Goal: Check status

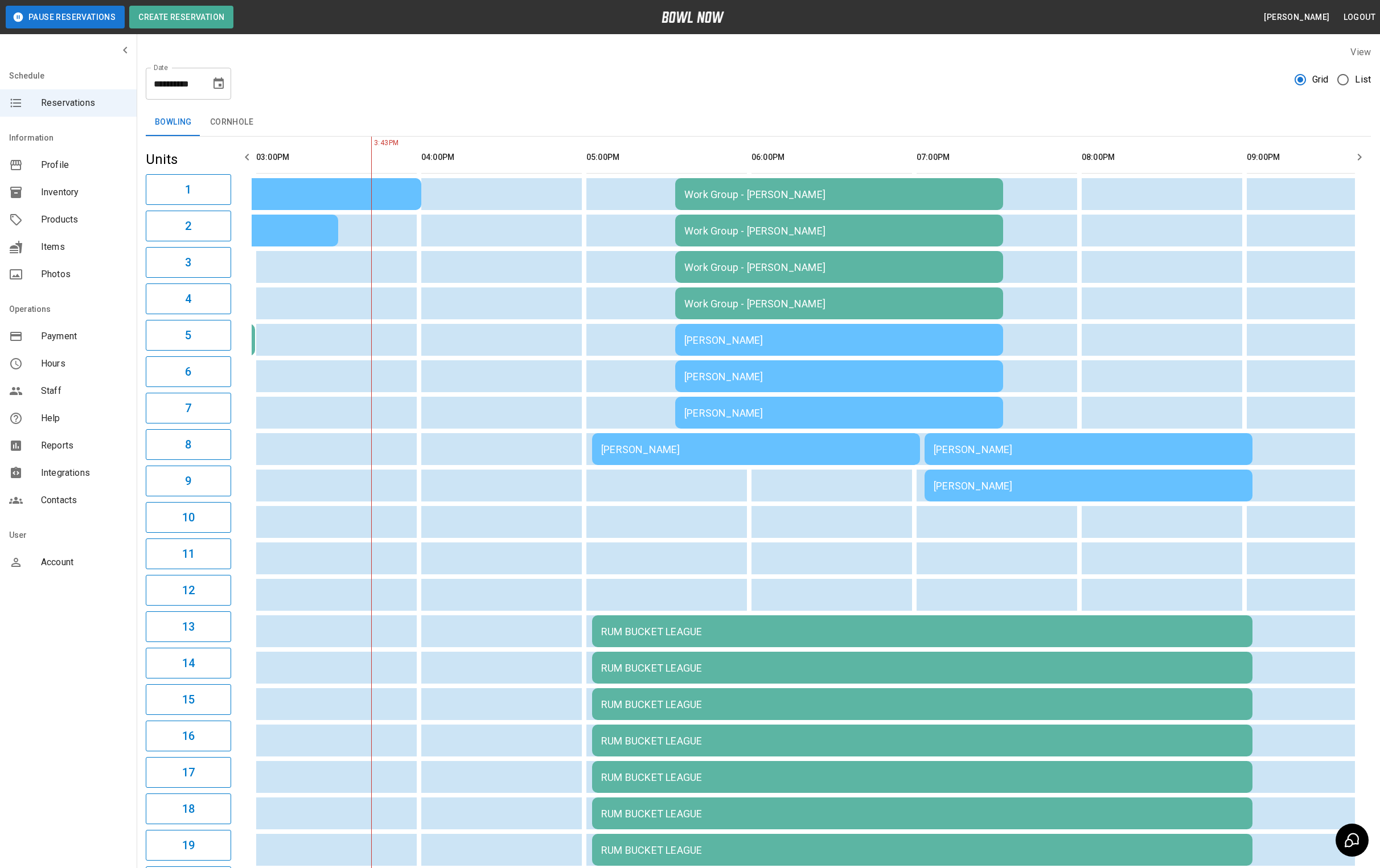
click at [734, 337] on div "[PERSON_NAME]" at bounding box center [839, 340] width 310 height 12
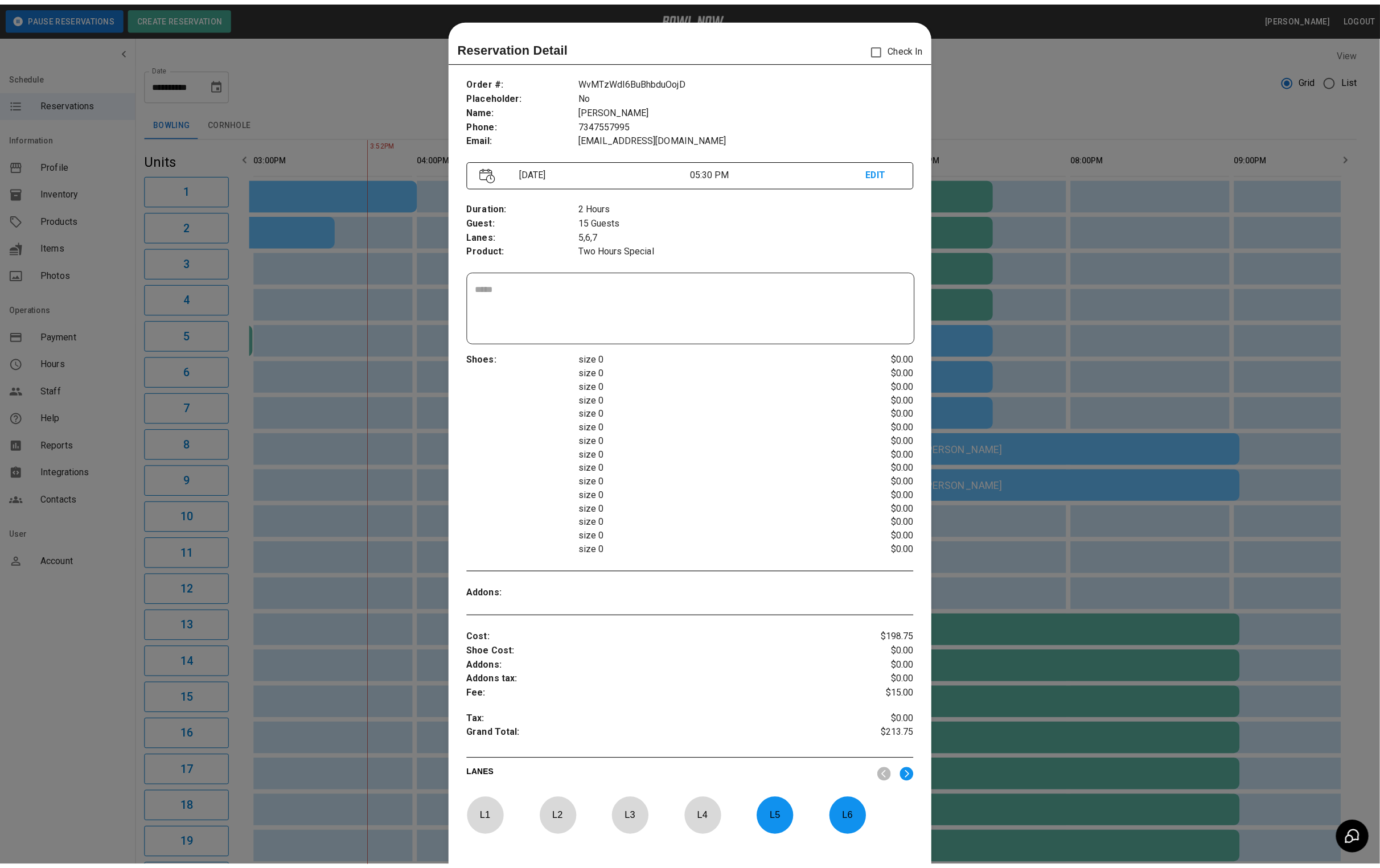
scroll to position [17, 0]
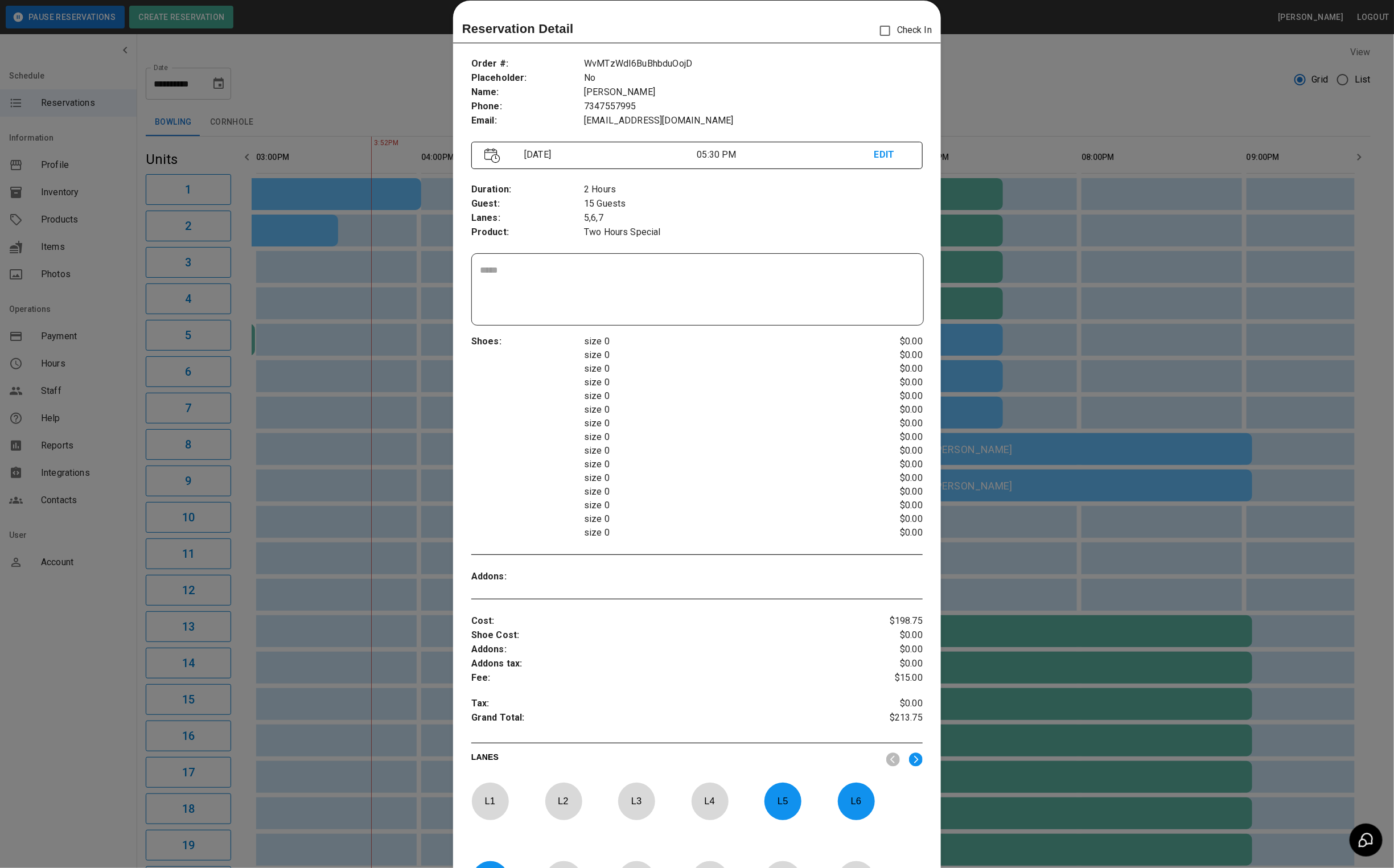
click at [1031, 83] on div at bounding box center [697, 434] width 1394 height 868
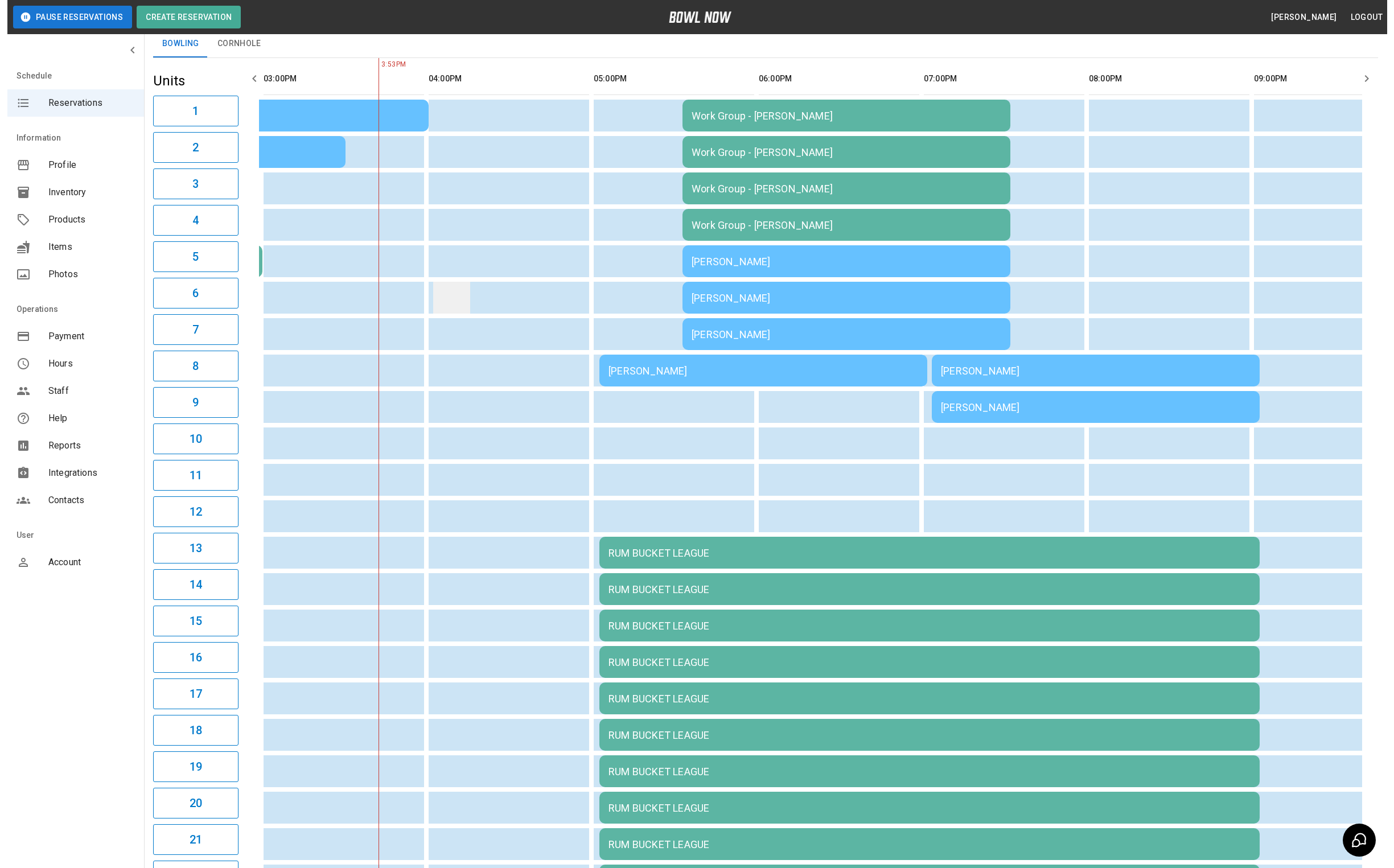
scroll to position [0, 0]
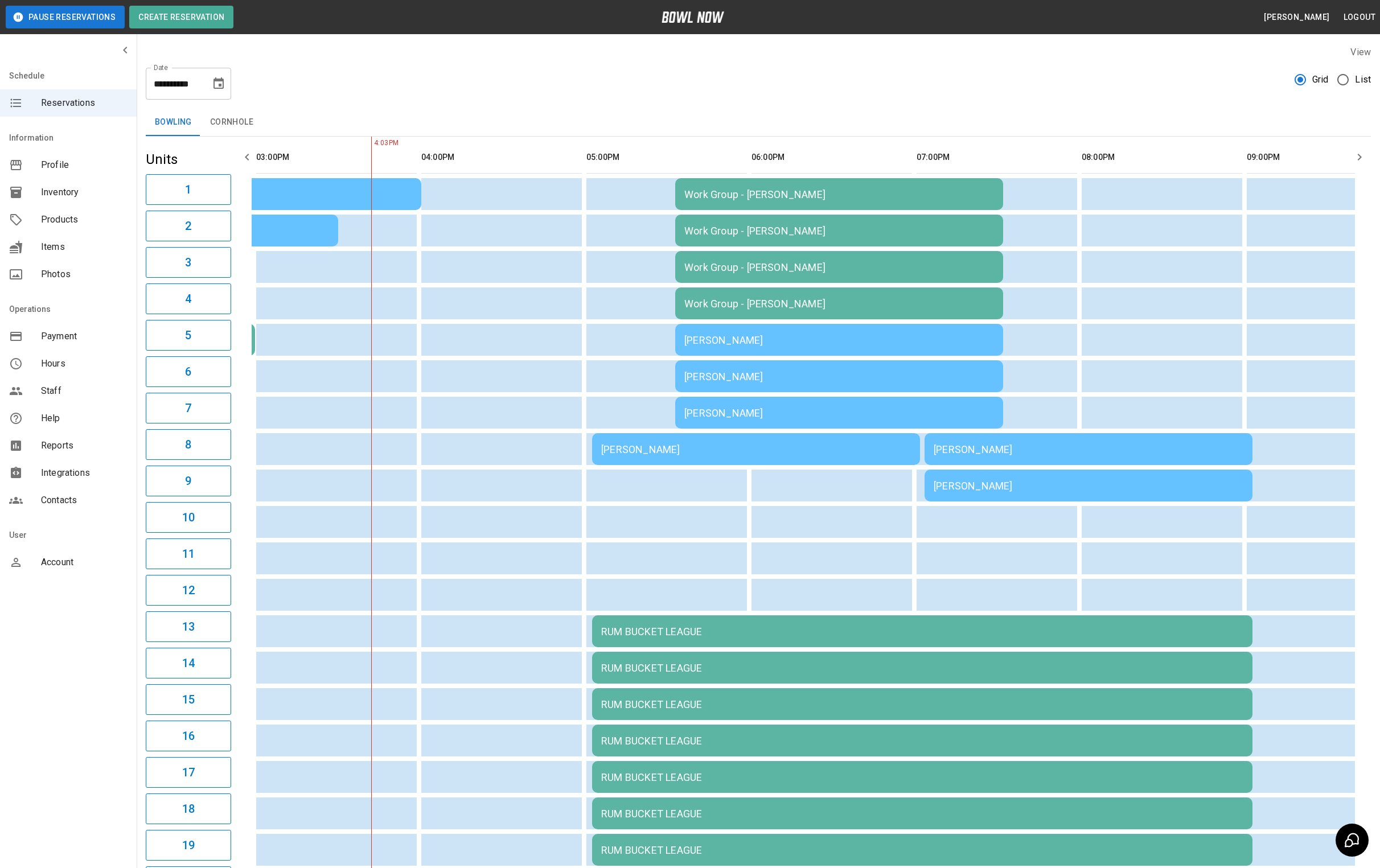
click at [772, 210] on td "Work Group - [PERSON_NAME]" at bounding box center [839, 194] width 328 height 32
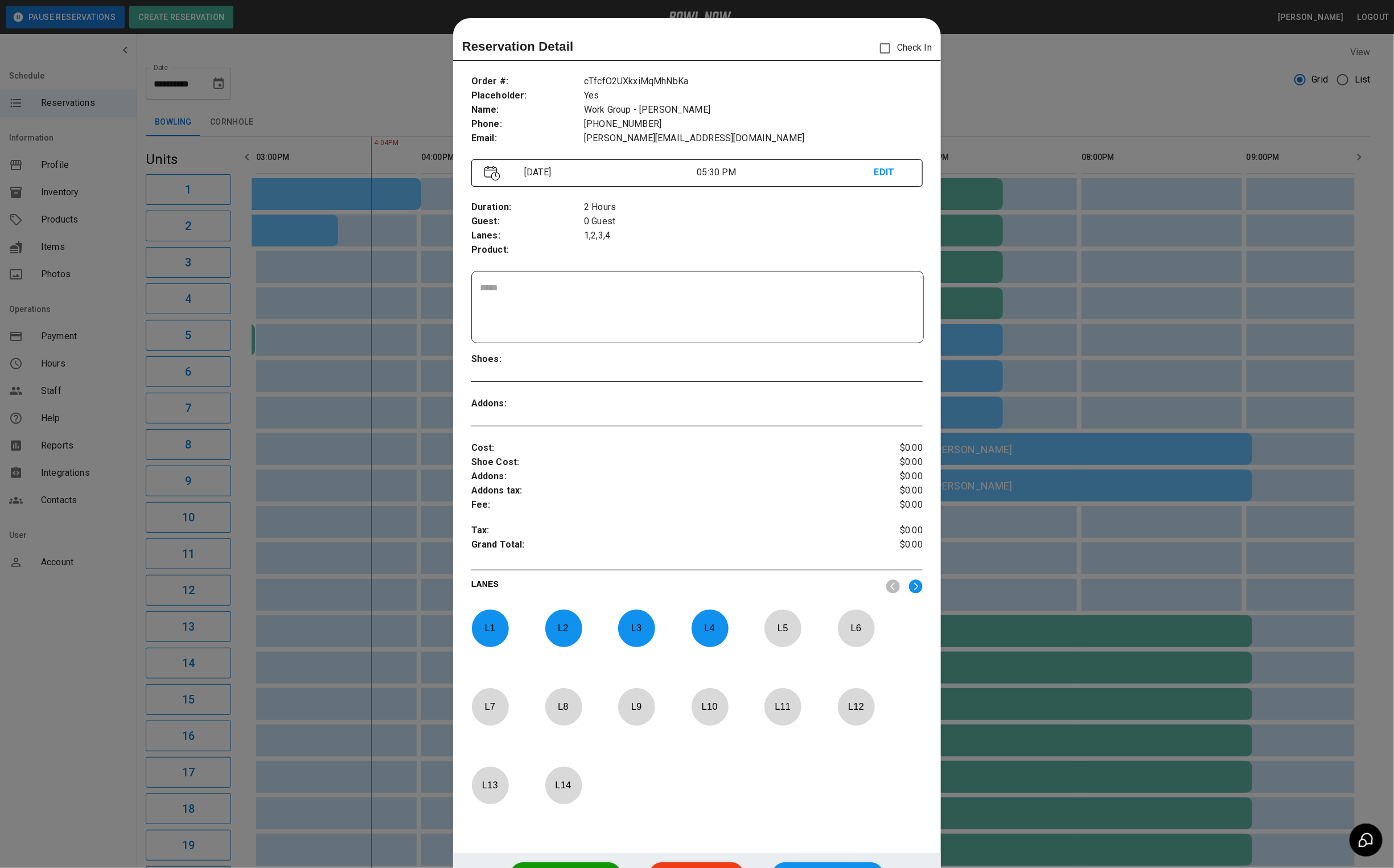
scroll to position [17, 0]
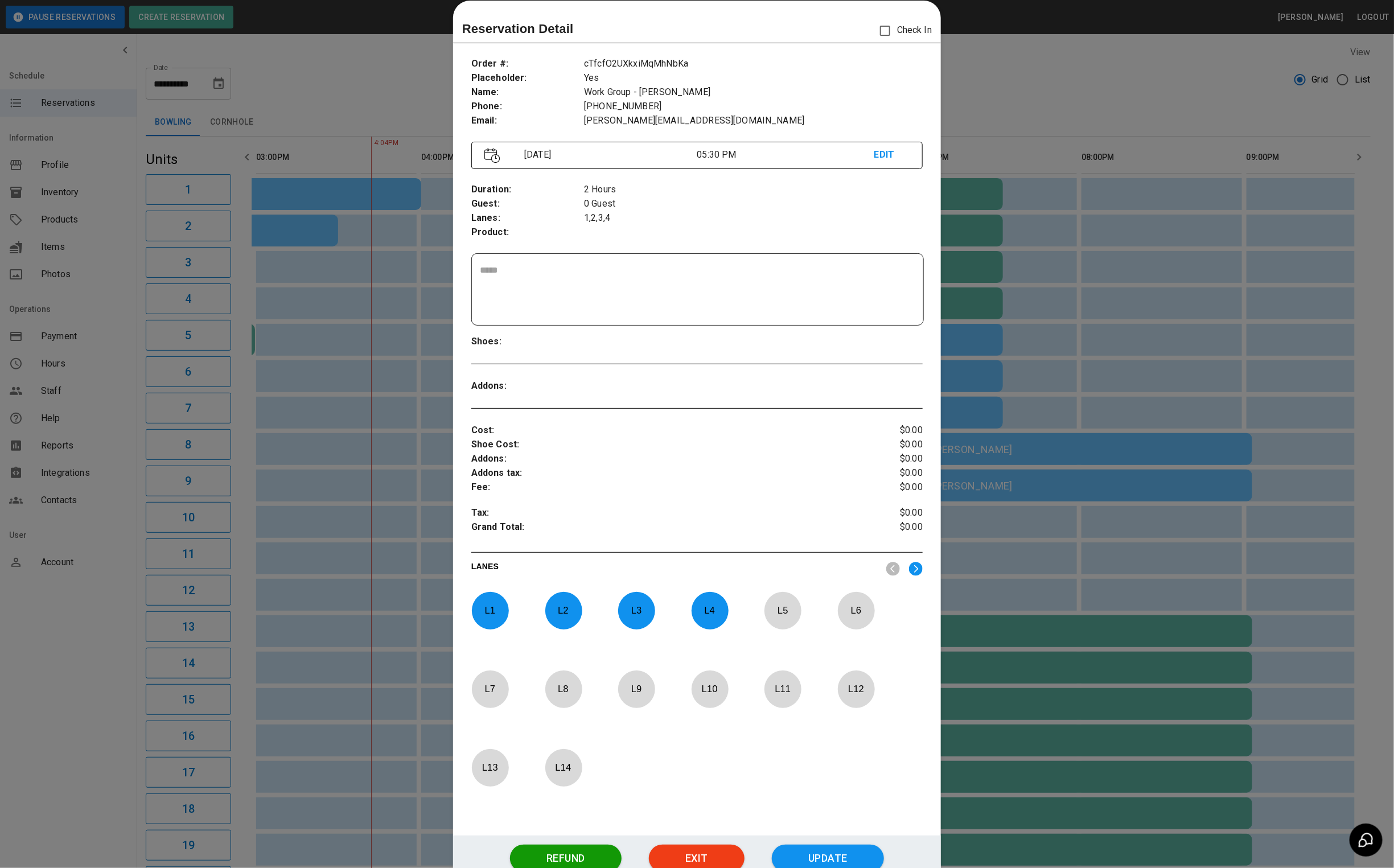
click at [954, 82] on div at bounding box center [697, 434] width 1394 height 868
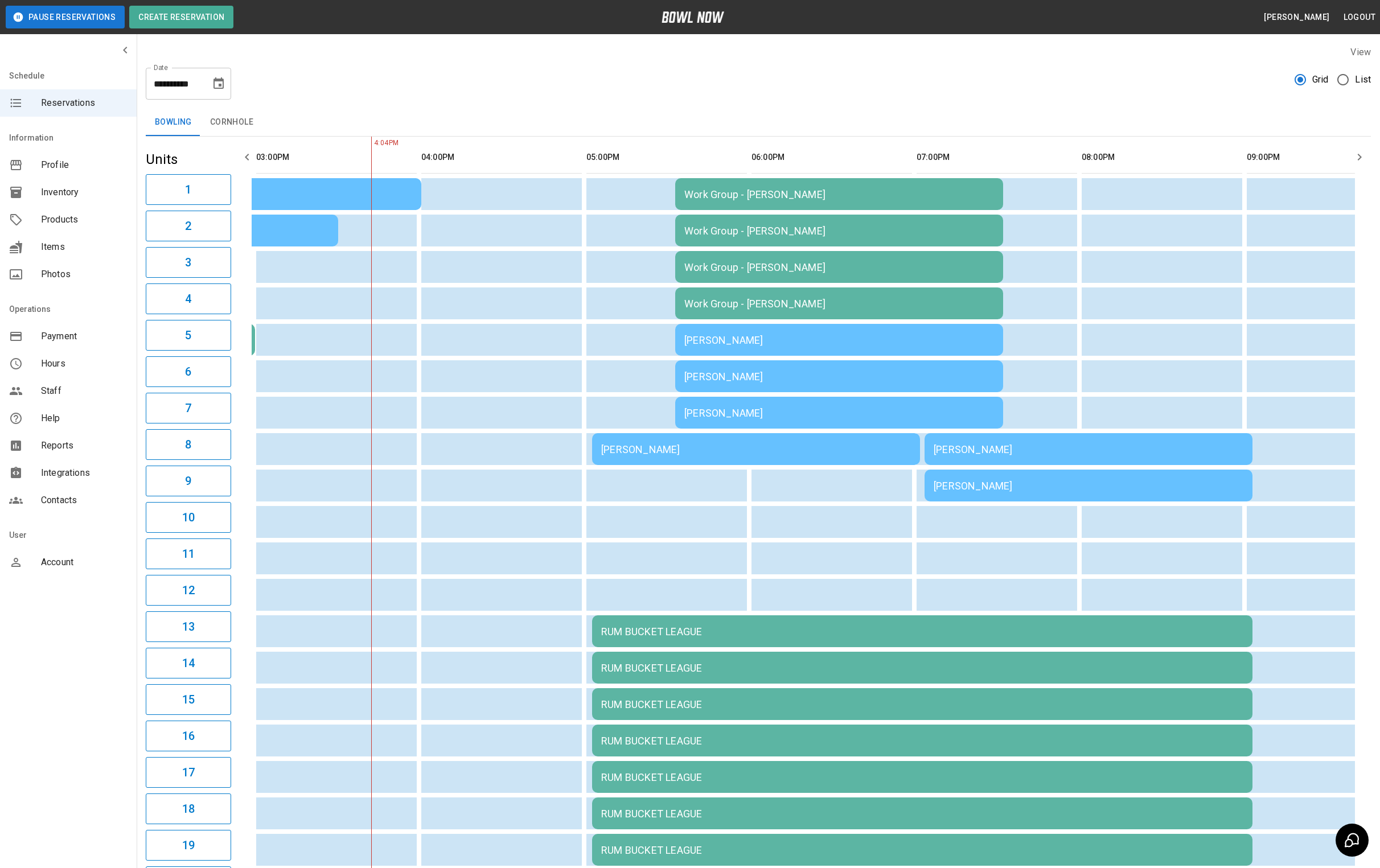
click at [828, 346] on div "[PERSON_NAME]" at bounding box center [839, 340] width 310 height 12
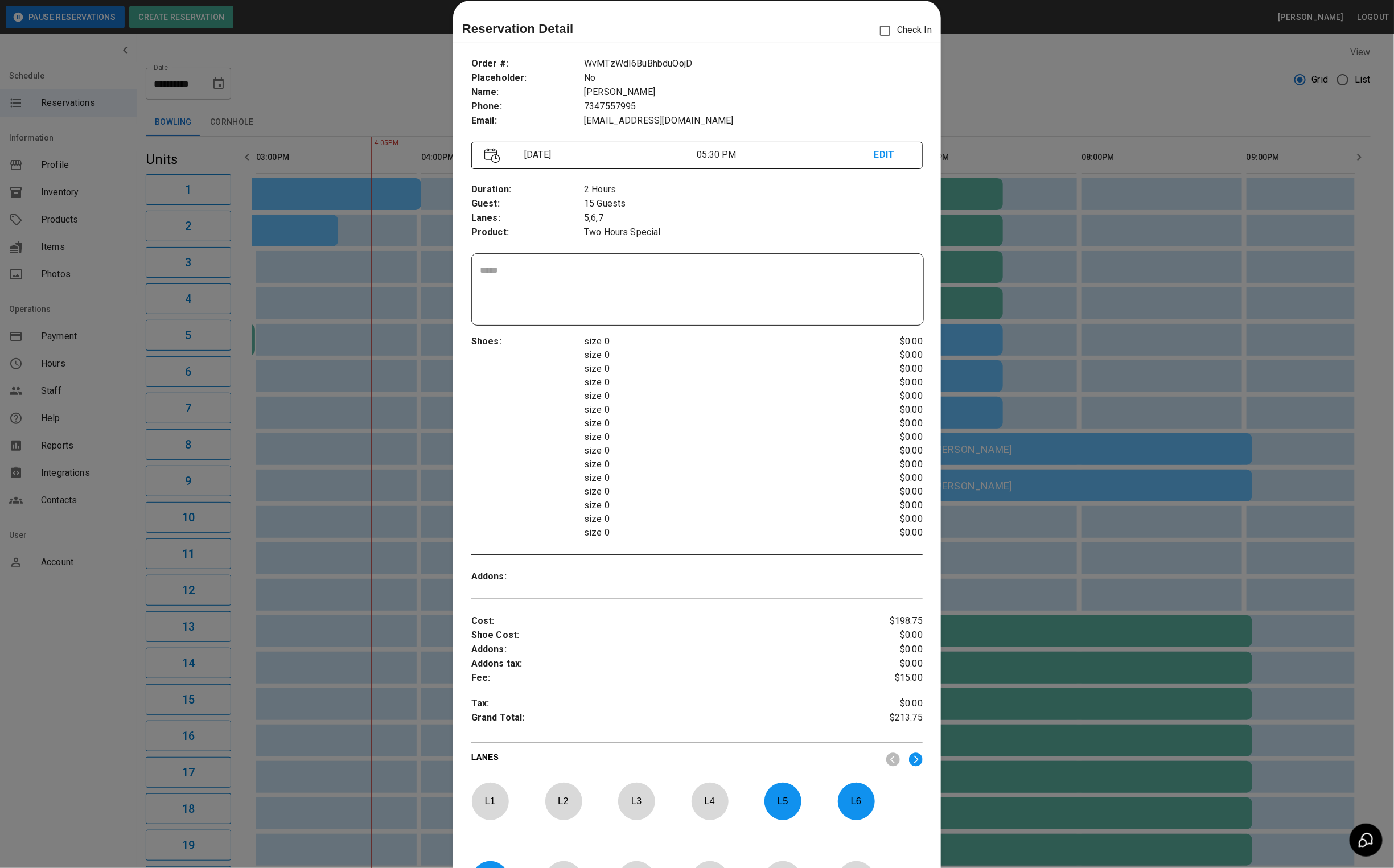
drag, startPoint x: 1156, startPoint y: 57, endPoint x: 1132, endPoint y: 57, distance: 24.0
click at [1156, 57] on div at bounding box center [697, 434] width 1394 height 868
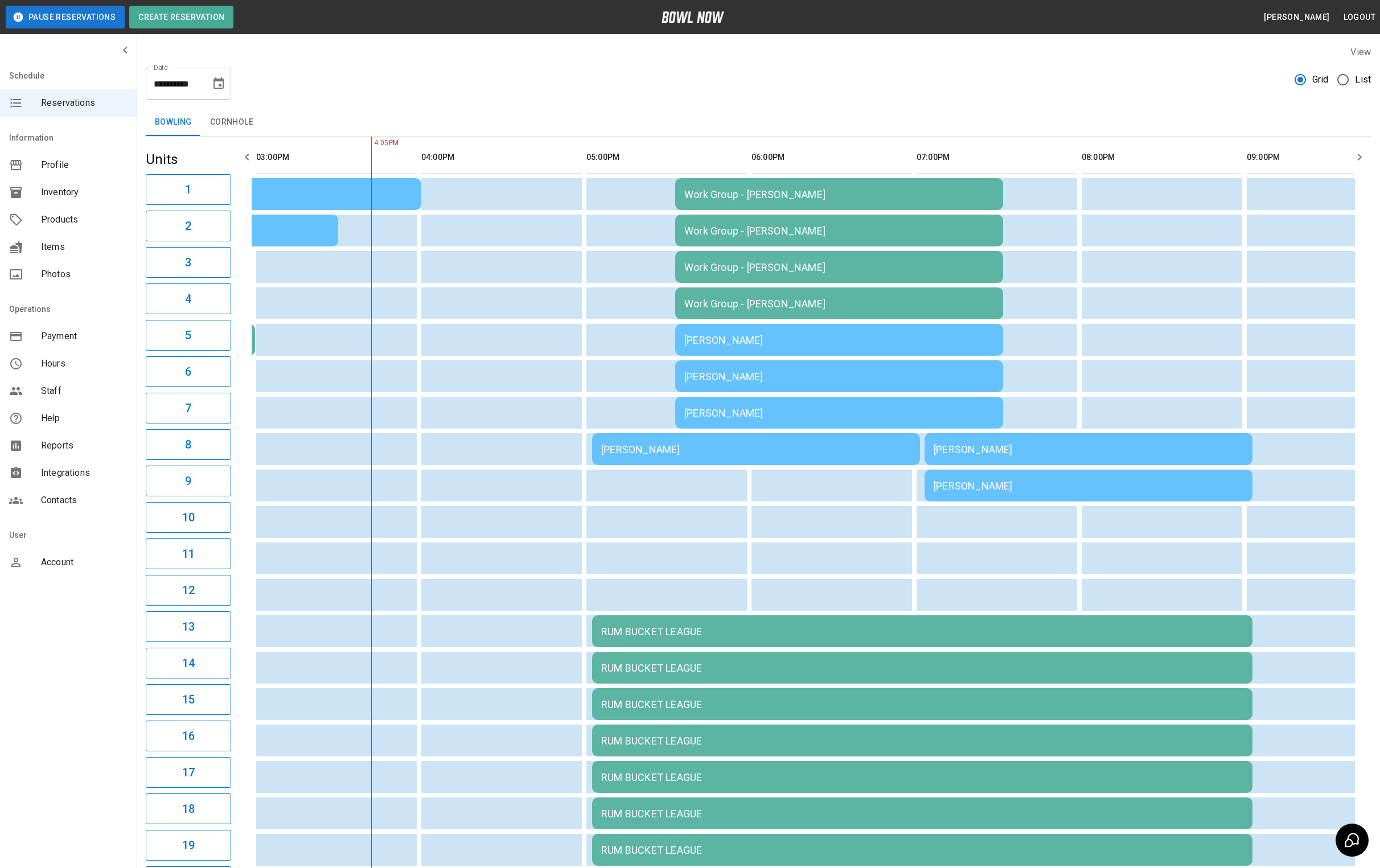
click at [661, 454] on td "[PERSON_NAME]" at bounding box center [756, 449] width 328 height 32
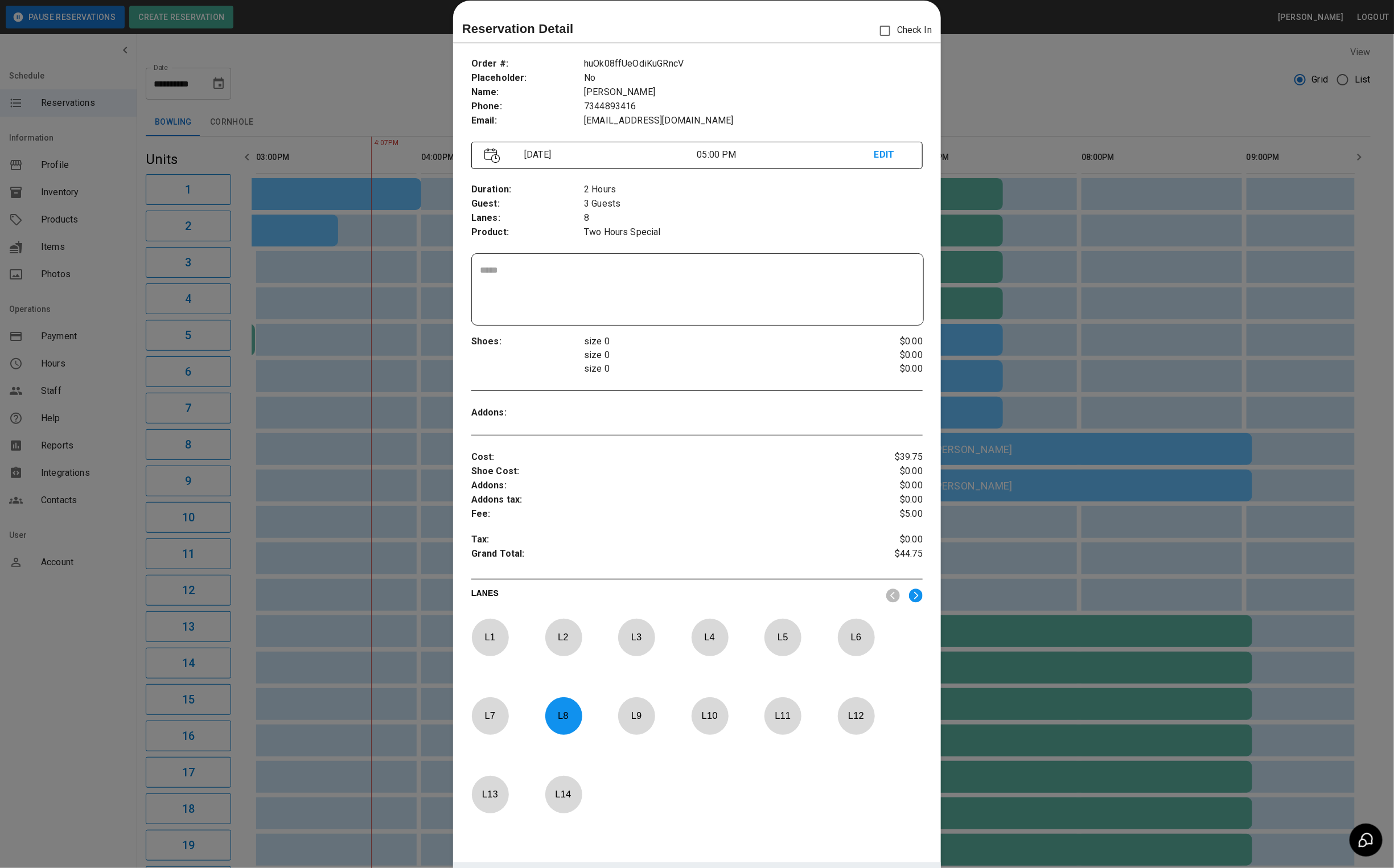
drag, startPoint x: 344, startPoint y: 99, endPoint x: 242, endPoint y: 69, distance: 106.3
click at [344, 99] on div at bounding box center [697, 434] width 1394 height 868
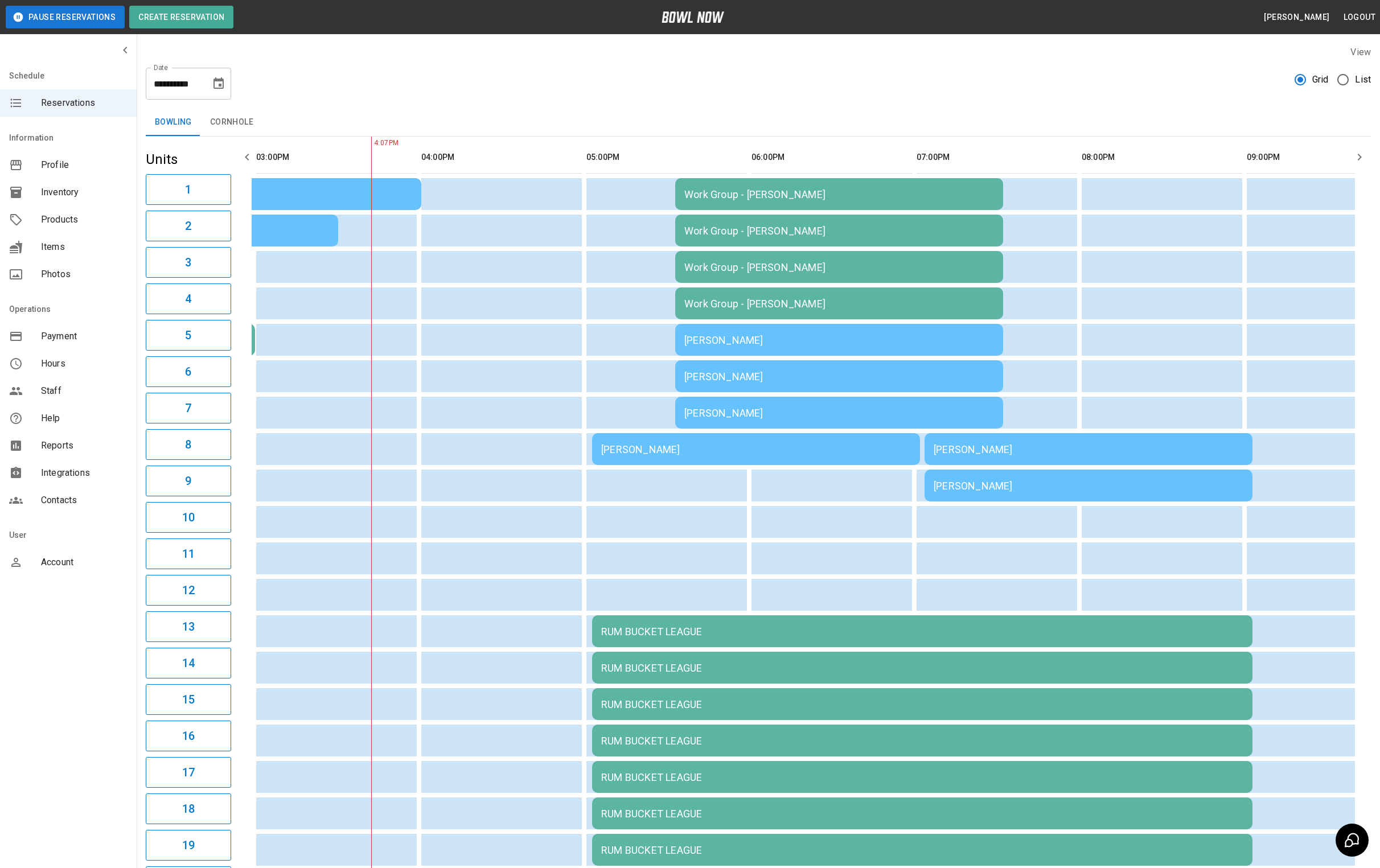
click at [219, 89] on icon "Choose date, selected date is Aug 15, 2025" at bounding box center [218, 83] width 13 height 13
drag, startPoint x: 245, startPoint y: 207, endPoint x: 265, endPoint y: 198, distance: 21.9
click at [245, 207] on button "16" at bounding box center [242, 208] width 20 height 20
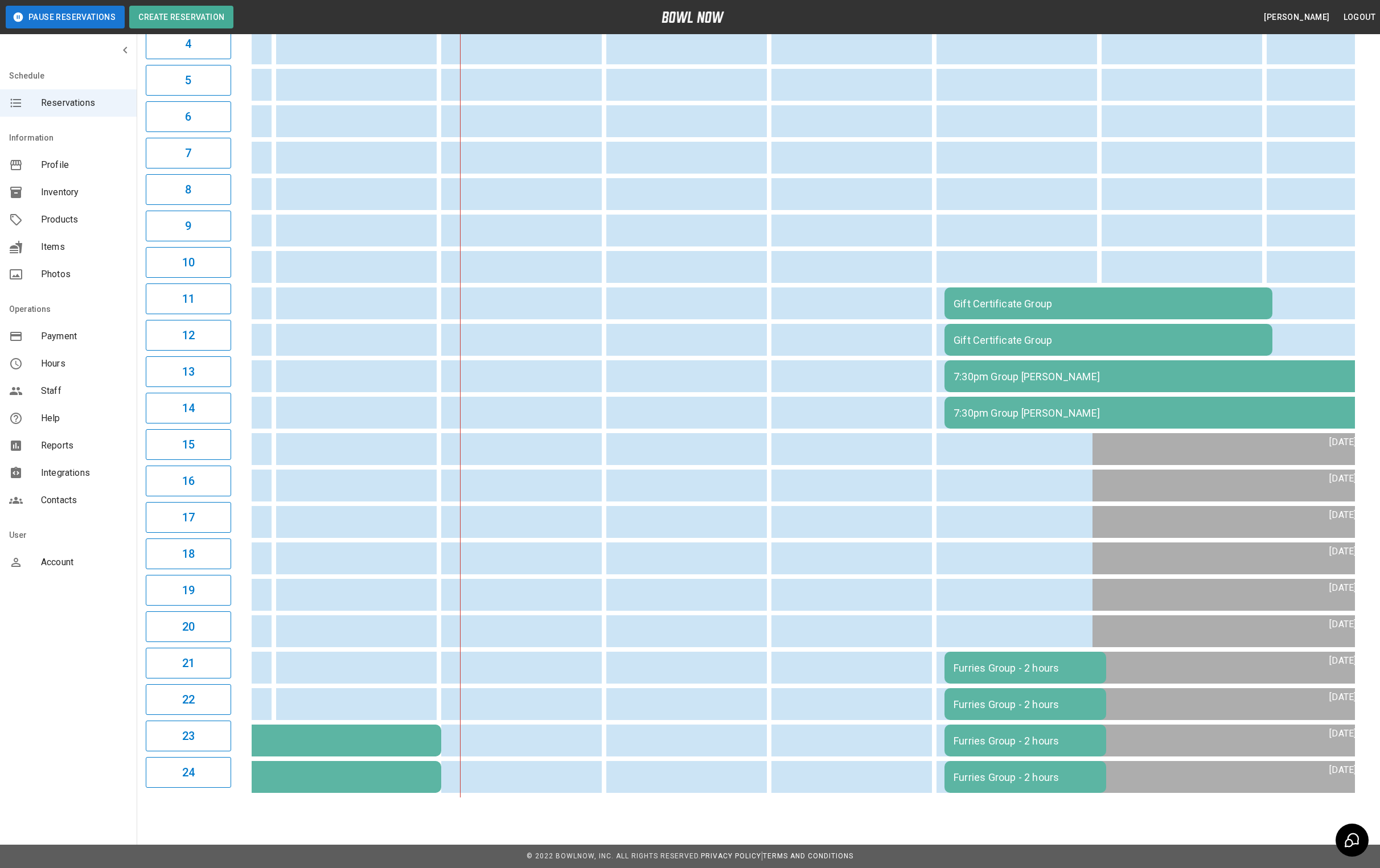
scroll to position [0, 743]
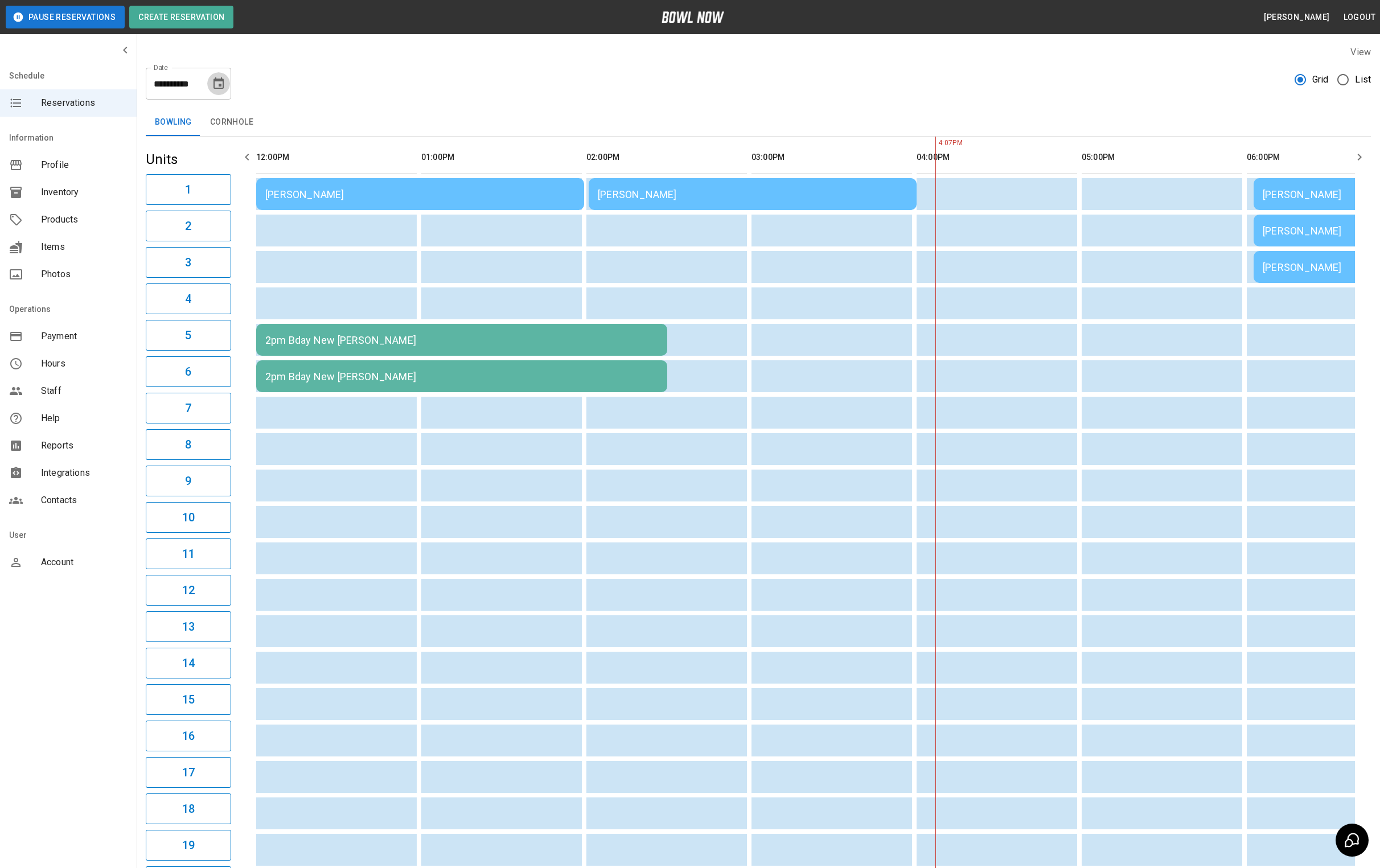
click at [222, 84] on icon "Choose date, selected date is Aug 16, 2025" at bounding box center [218, 83] width 13 height 13
drag, startPoint x: 219, startPoint y: 209, endPoint x: 464, endPoint y: 77, distance: 278.3
click at [219, 209] on button "15" at bounding box center [220, 208] width 20 height 20
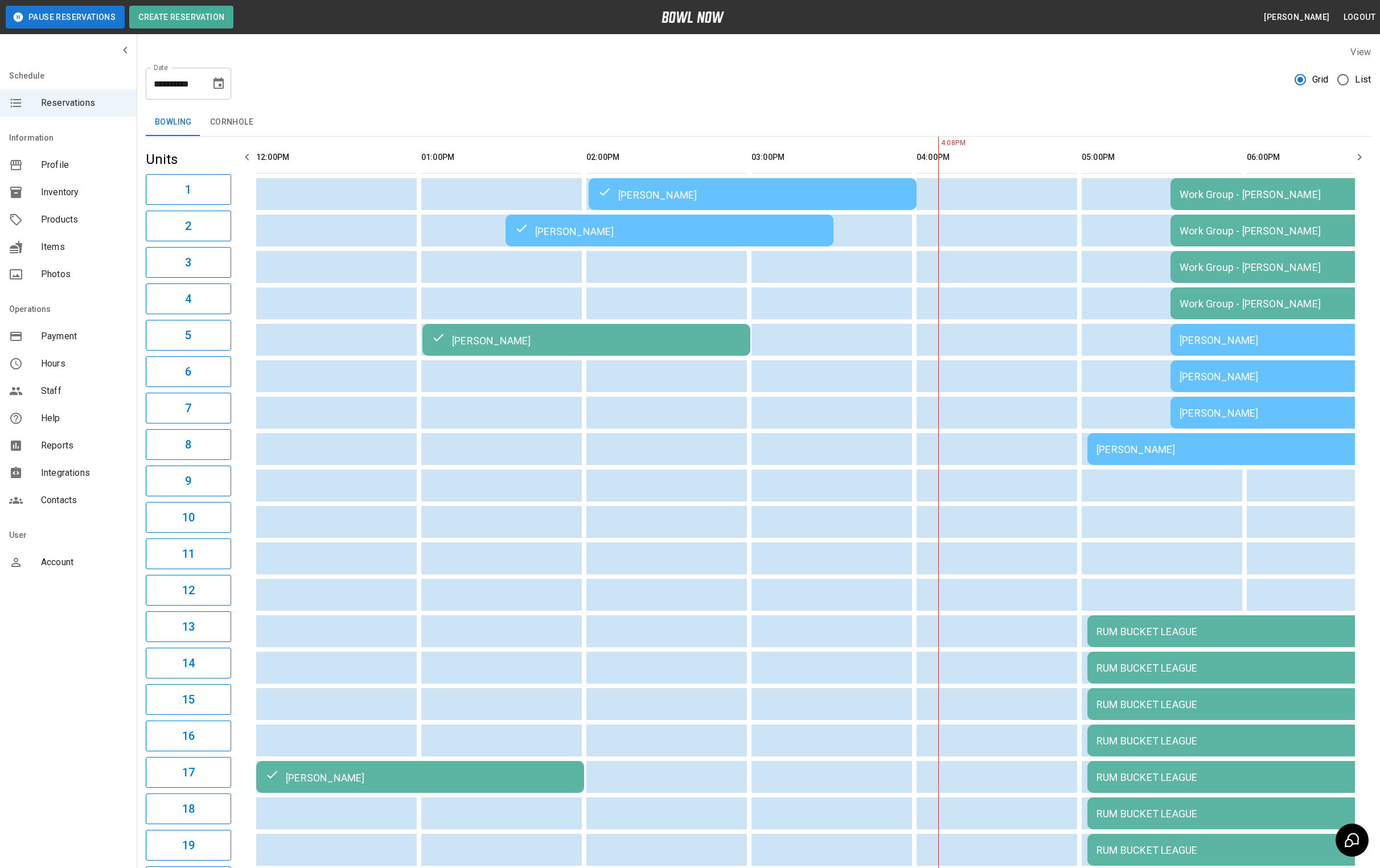
type input "**********"
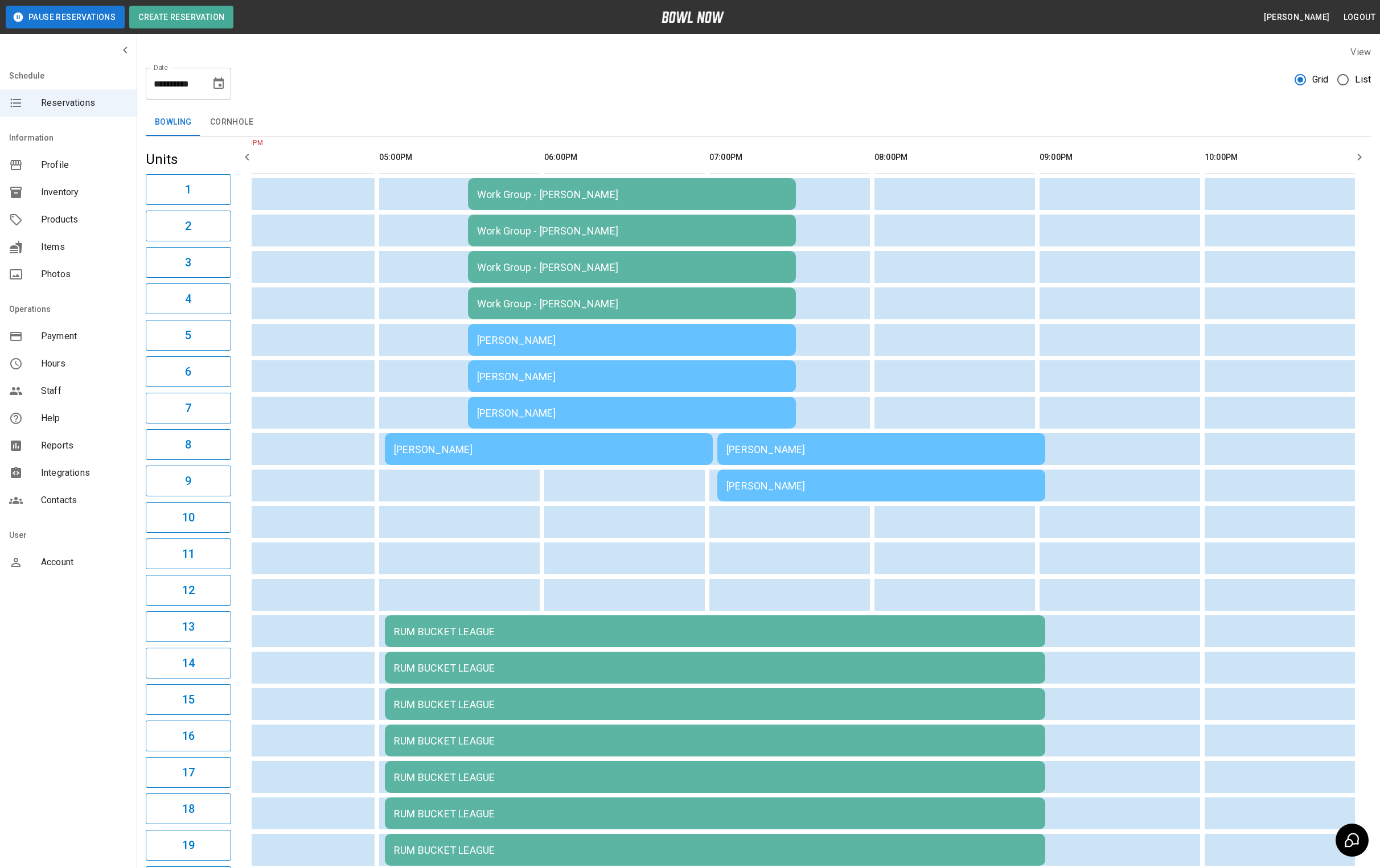
click at [742, 453] on div "[PERSON_NAME]" at bounding box center [882, 449] width 310 height 12
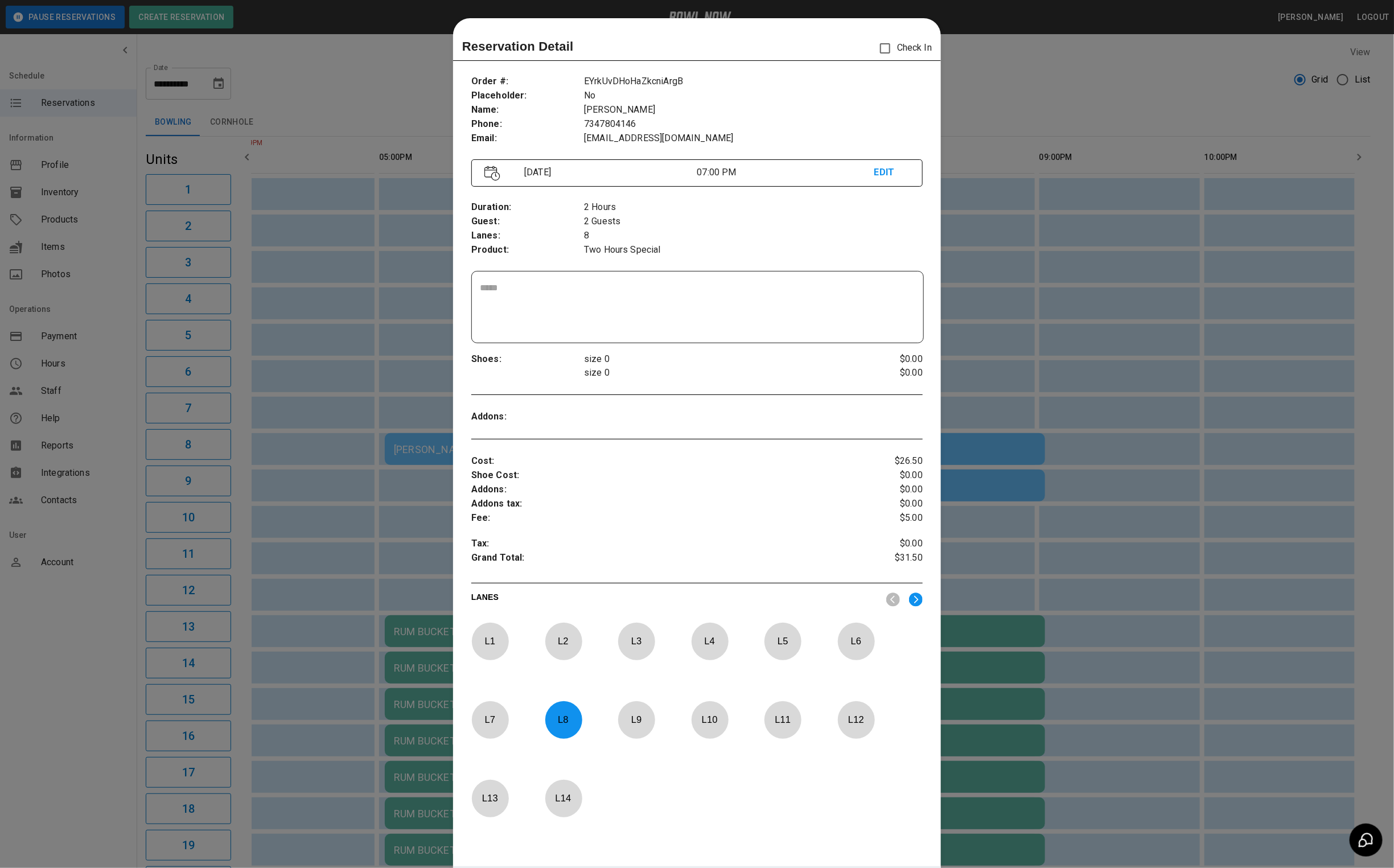
scroll to position [17, 0]
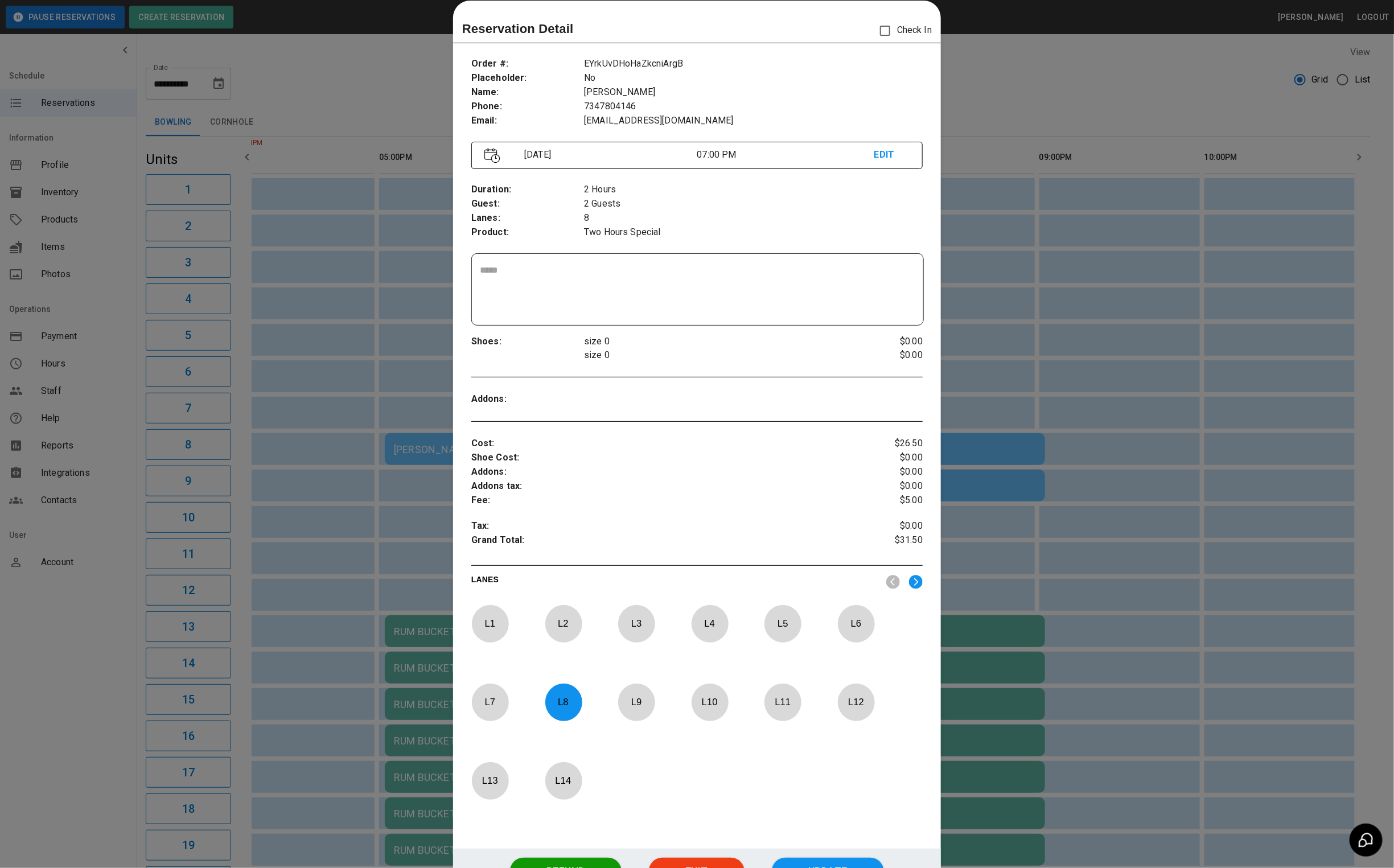
click at [1049, 101] on div at bounding box center [697, 434] width 1394 height 868
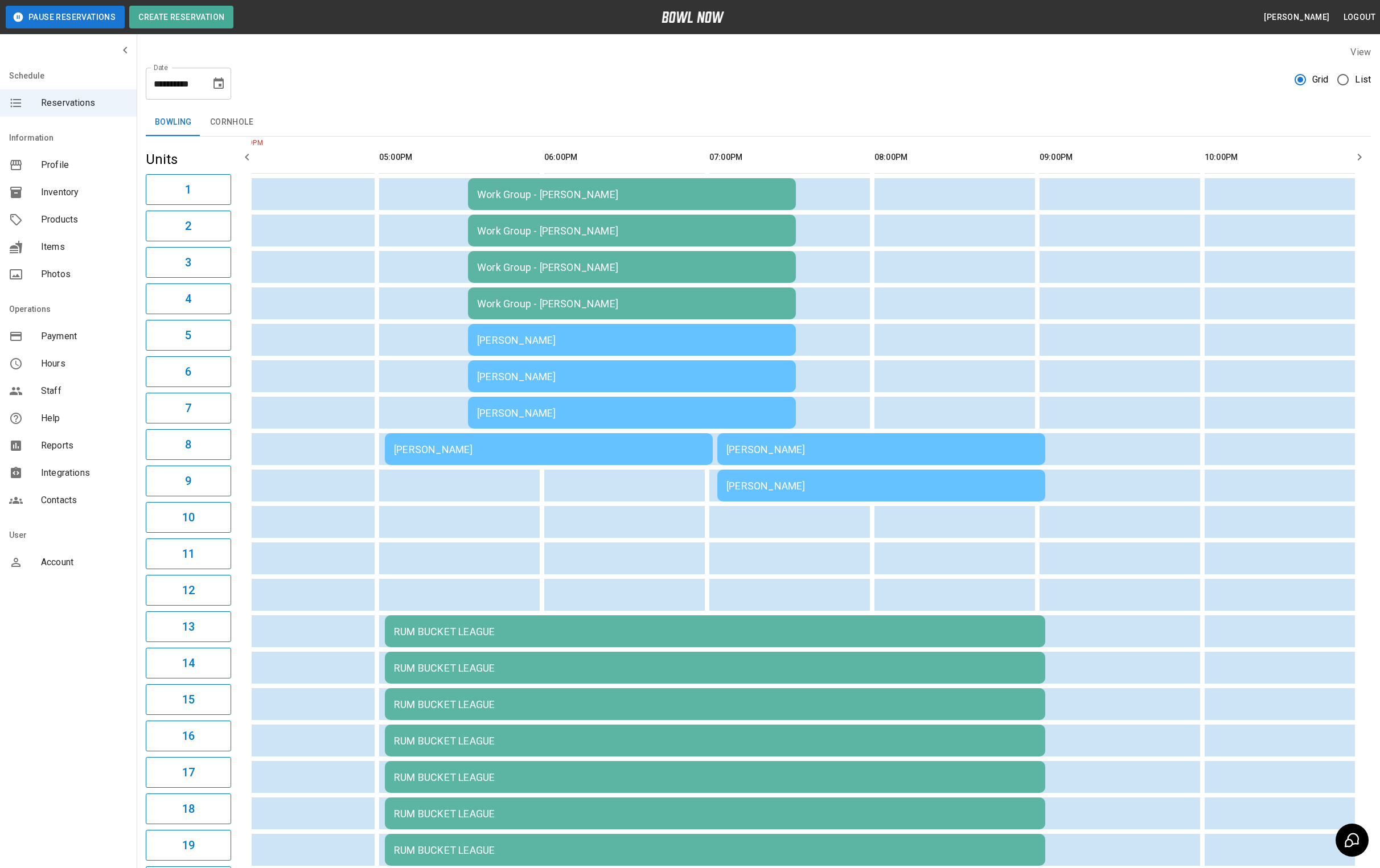
click at [815, 492] on td "[PERSON_NAME]" at bounding box center [881, 485] width 328 height 32
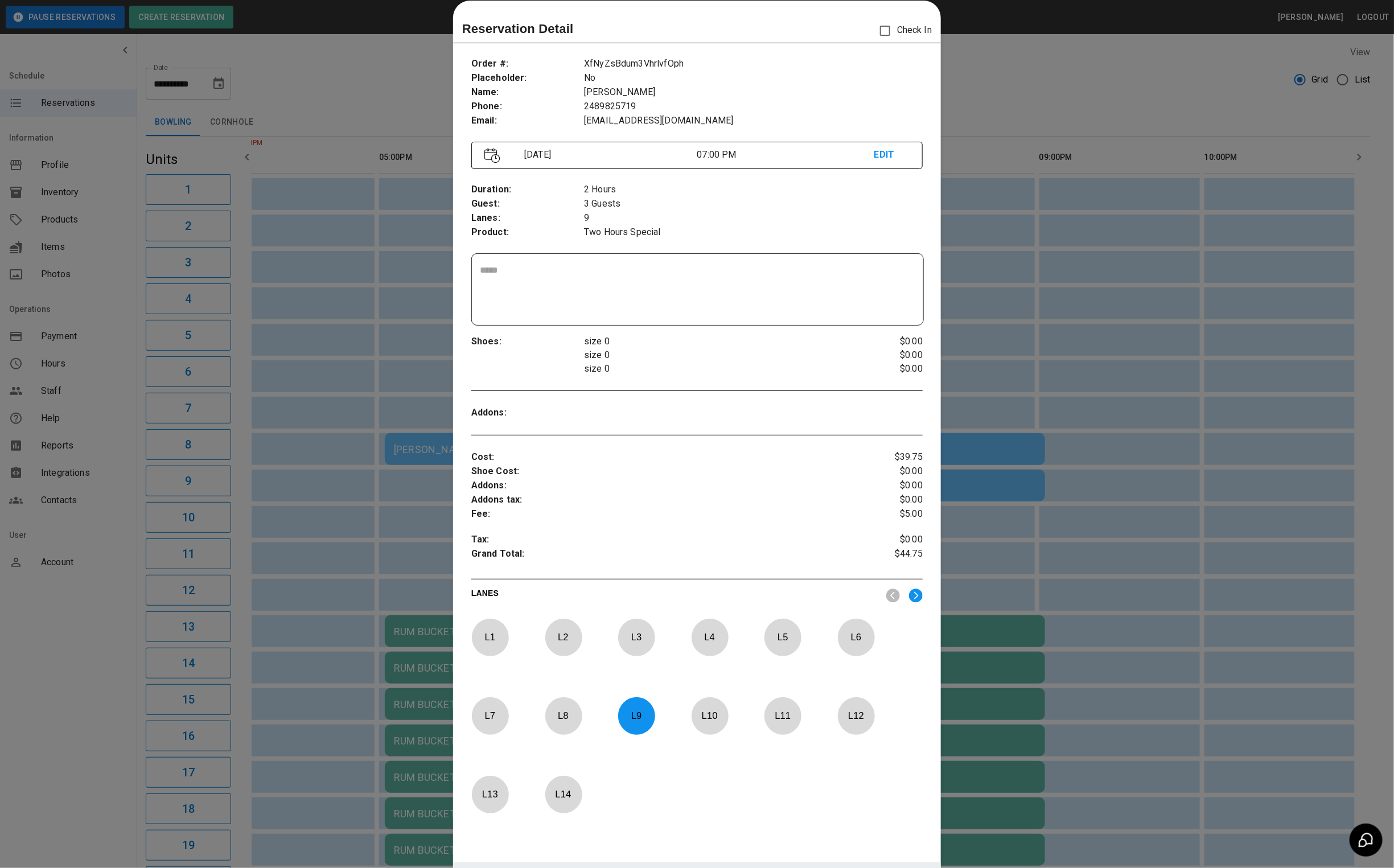
click at [954, 65] on div at bounding box center [697, 434] width 1394 height 868
